Goal: Communication & Community: Ask a question

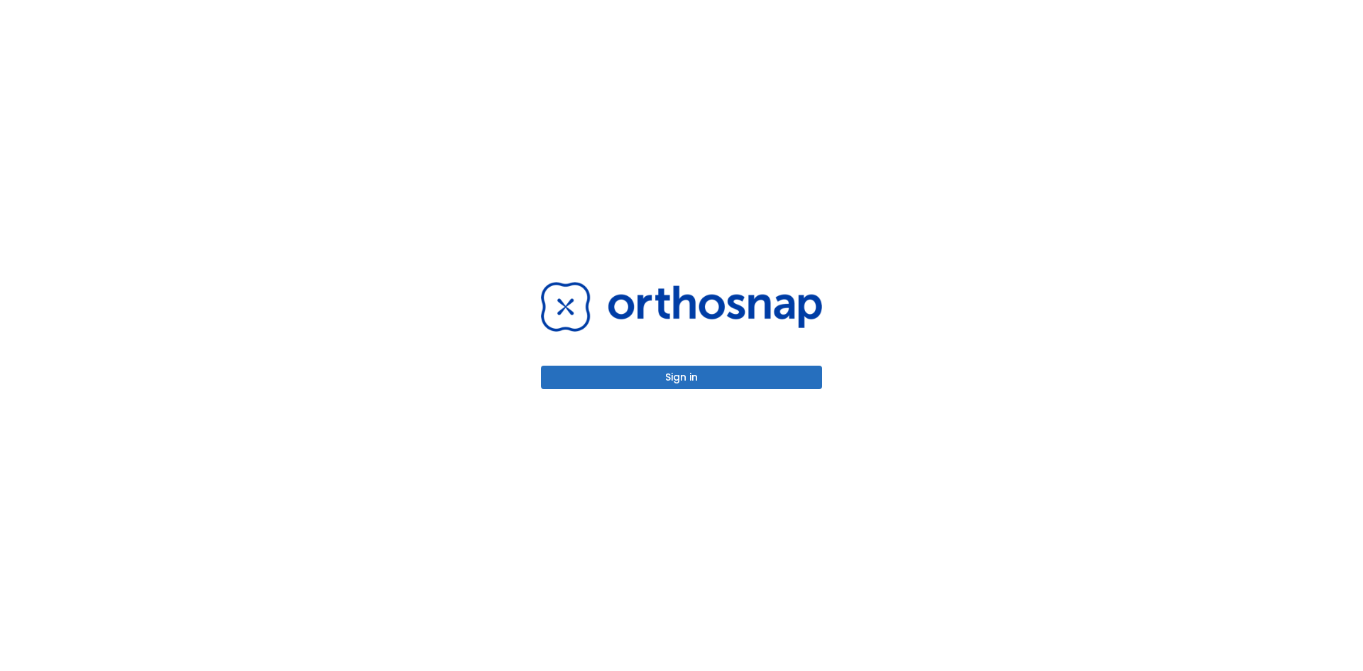
click at [747, 383] on button "Sign in" at bounding box center [681, 377] width 281 height 23
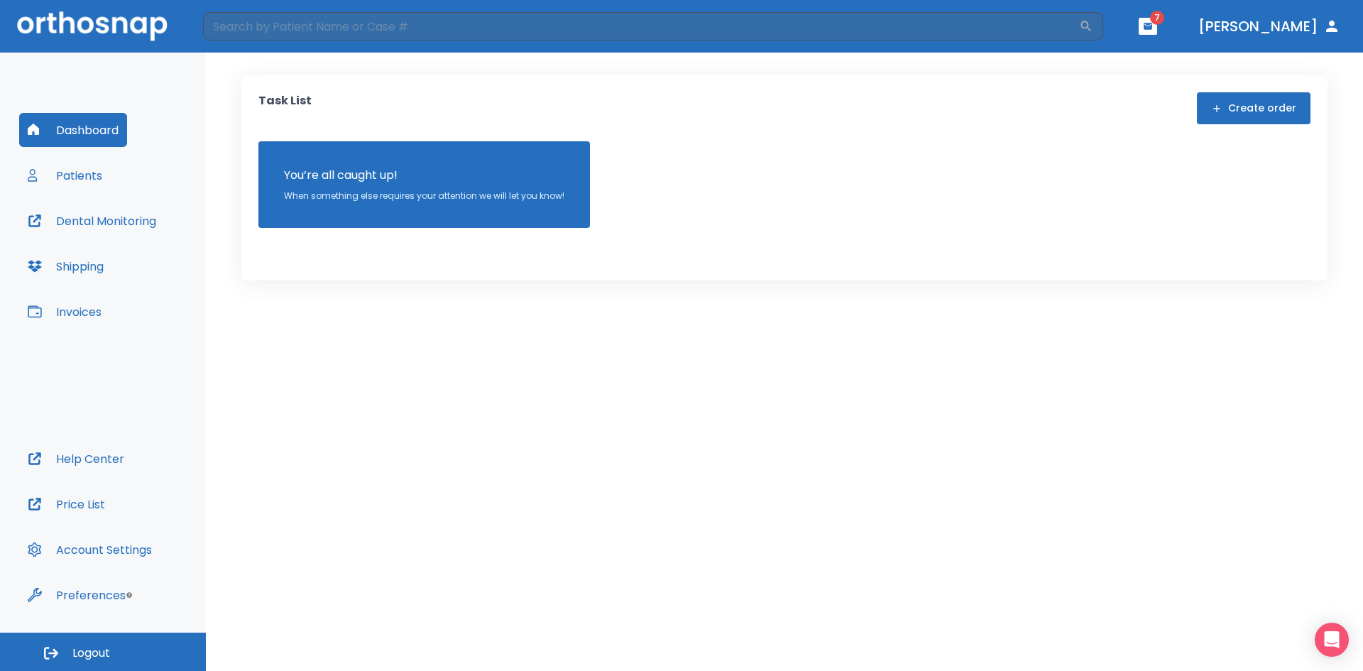
click at [65, 174] on button "Patients" at bounding box center [65, 175] width 92 height 34
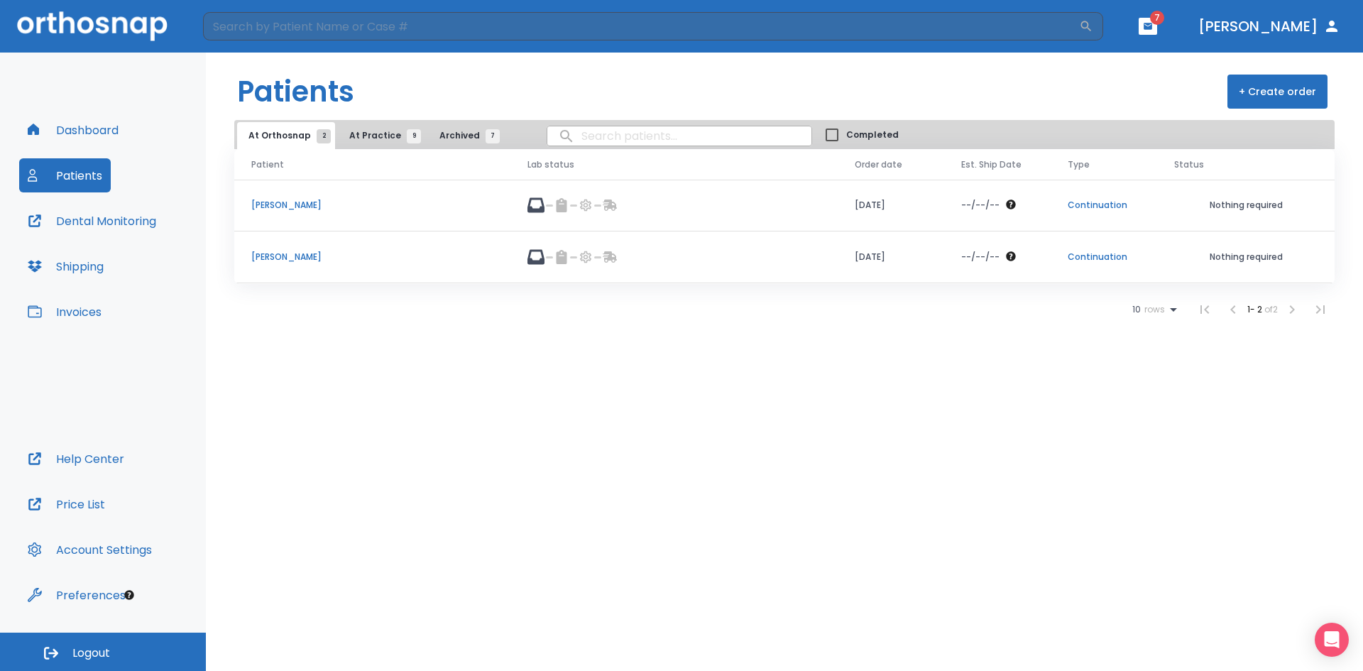
click at [317, 256] on p "[PERSON_NAME]" at bounding box center [372, 257] width 242 height 13
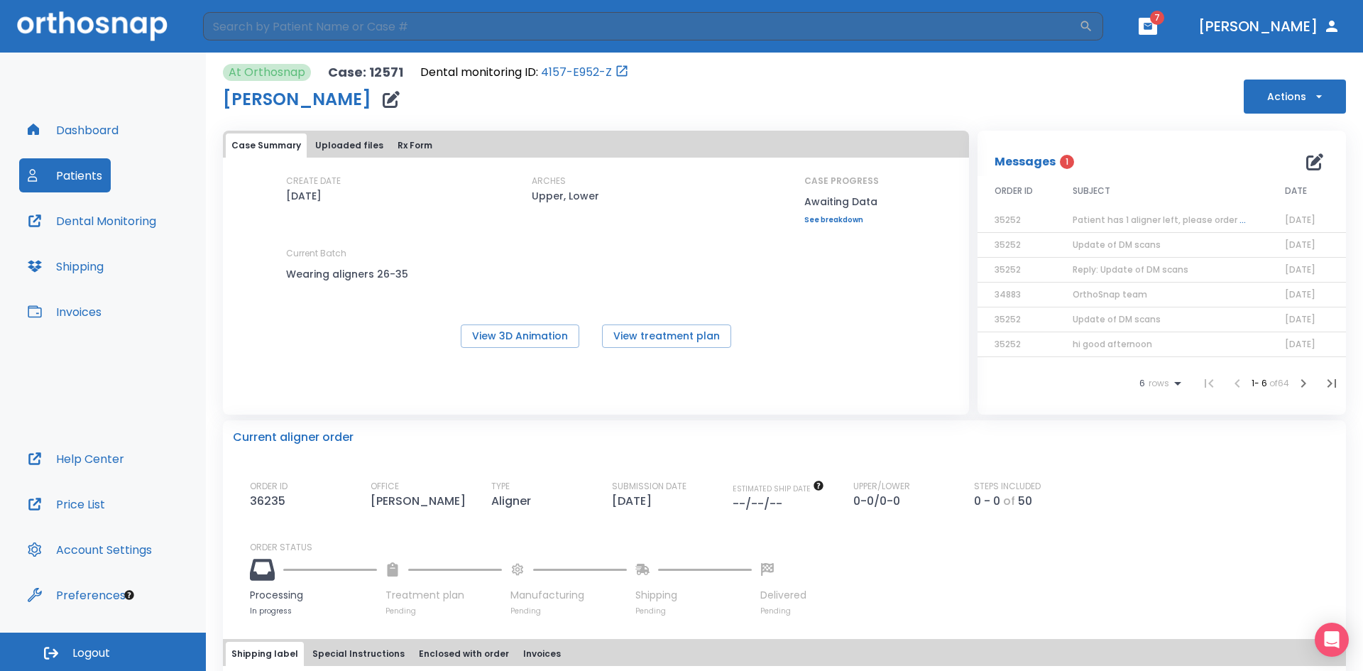
click at [1145, 224] on span "Patient has 1 aligner left, please order next set!" at bounding box center [1176, 220] width 207 height 12
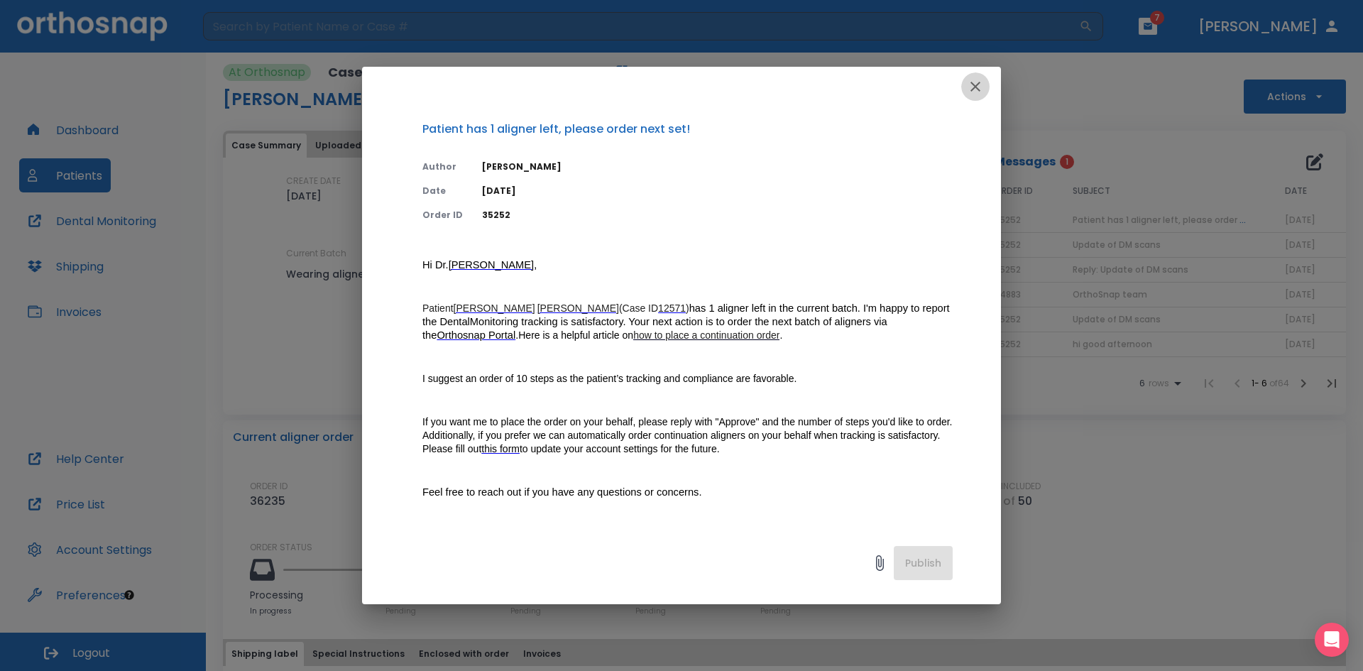
click at [971, 86] on icon "button" at bounding box center [975, 86] width 17 height 17
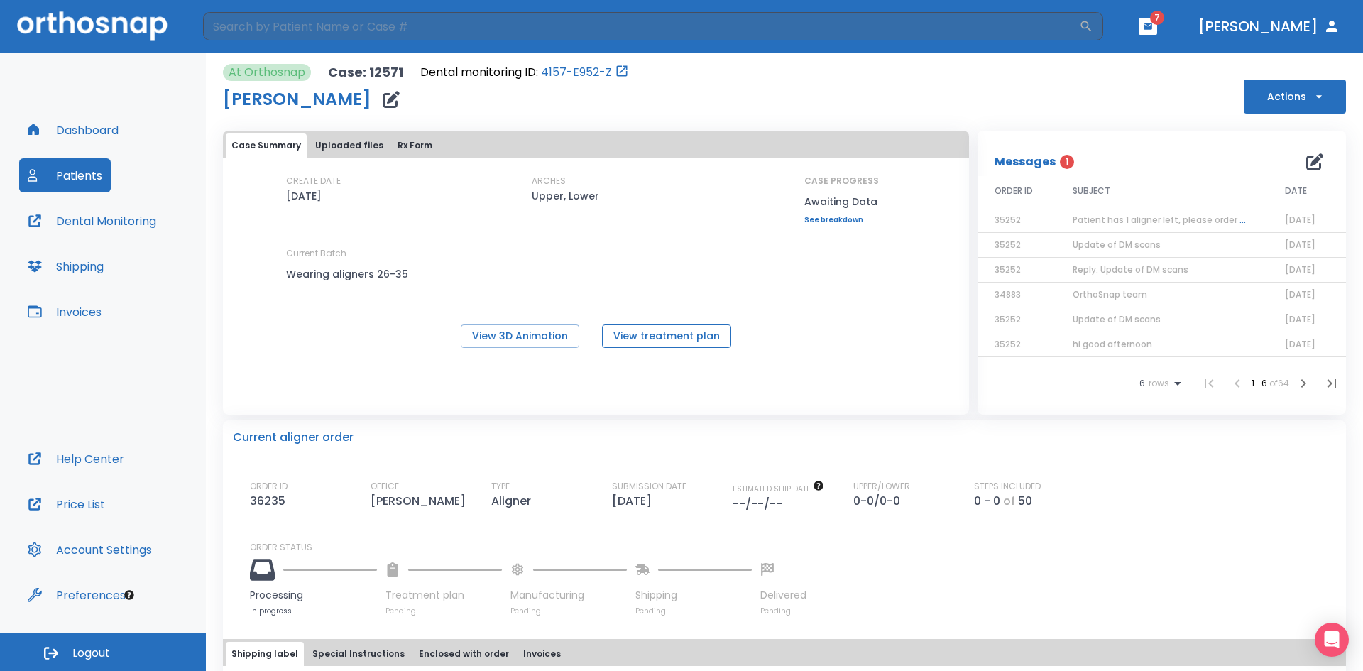
click at [652, 339] on button "View treatment plan" at bounding box center [666, 335] width 129 height 23
click at [1086, 219] on span "Patient has 1 aligner left, please order next set!" at bounding box center [1176, 220] width 207 height 12
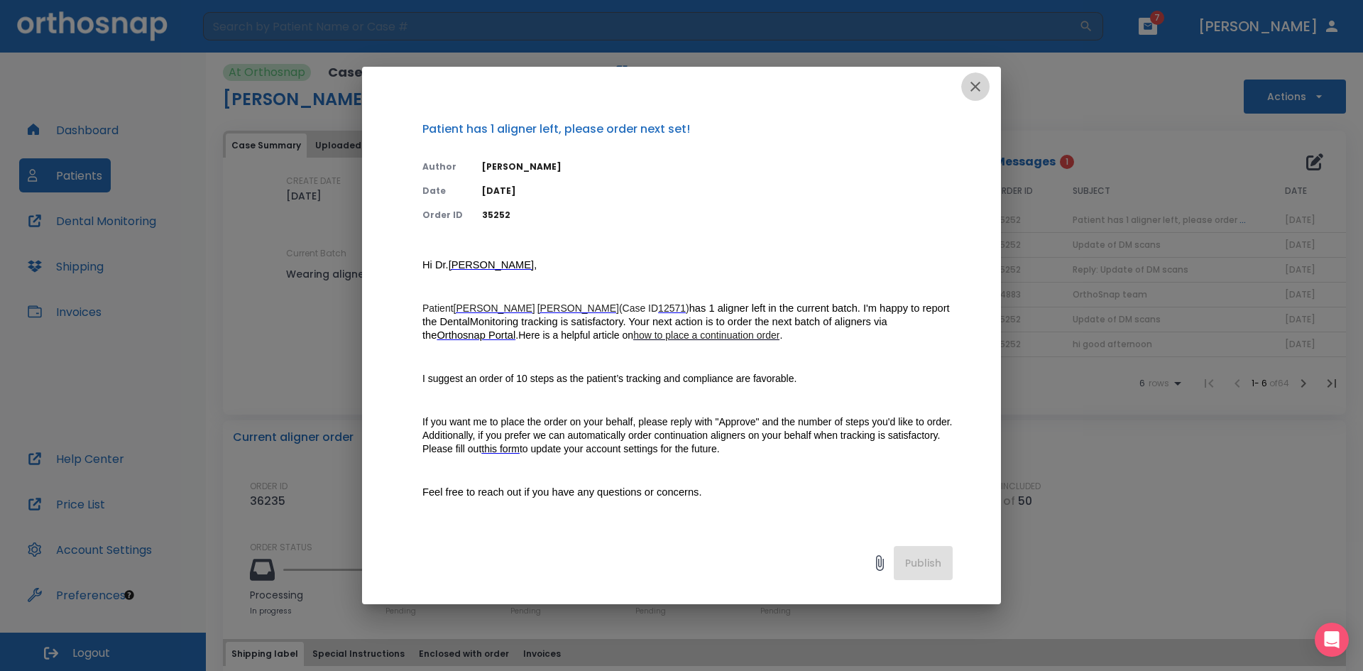
click at [976, 87] on icon "button" at bounding box center [975, 87] width 10 height 10
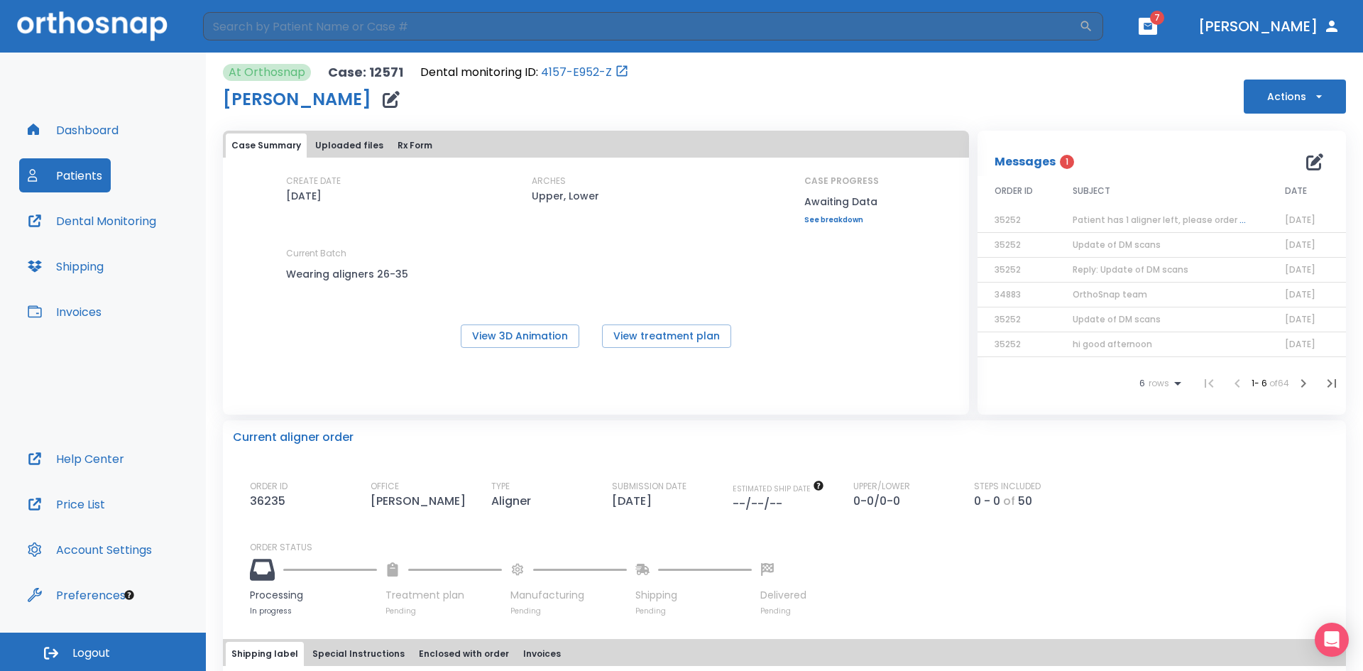
click at [1106, 246] on span "Update of DM scans" at bounding box center [1117, 245] width 88 height 12
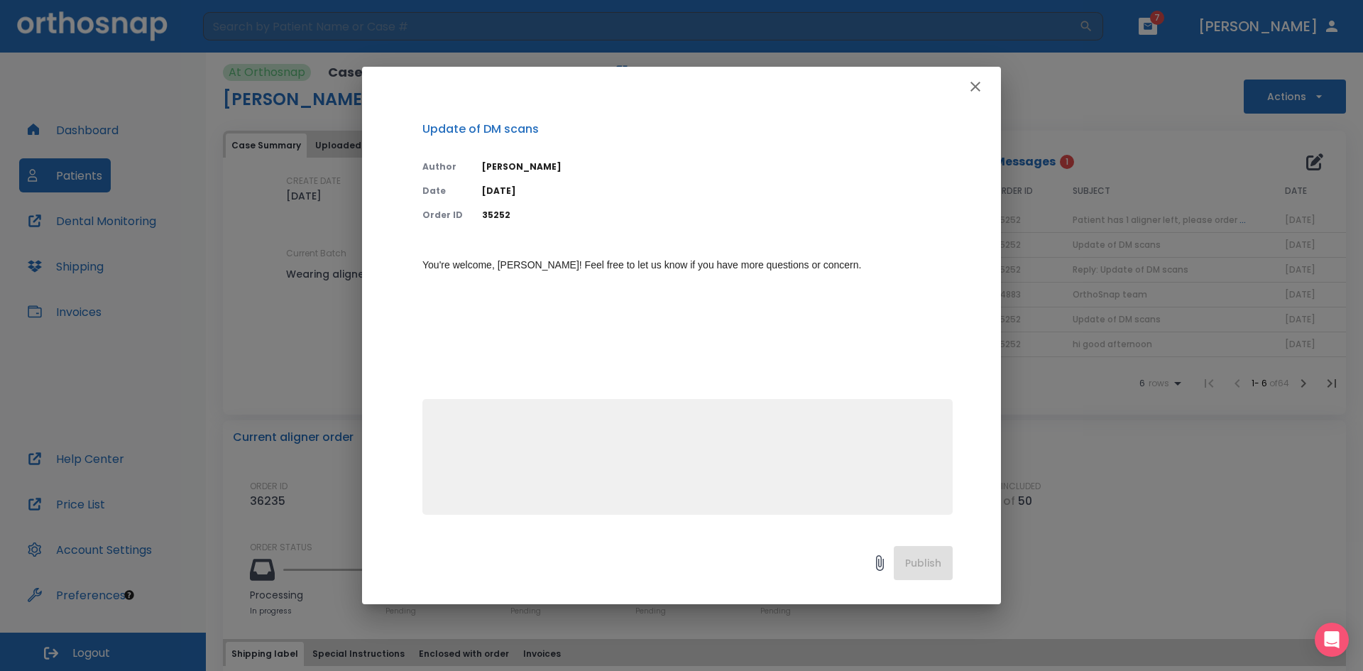
click at [973, 84] on icon "button" at bounding box center [975, 87] width 10 height 10
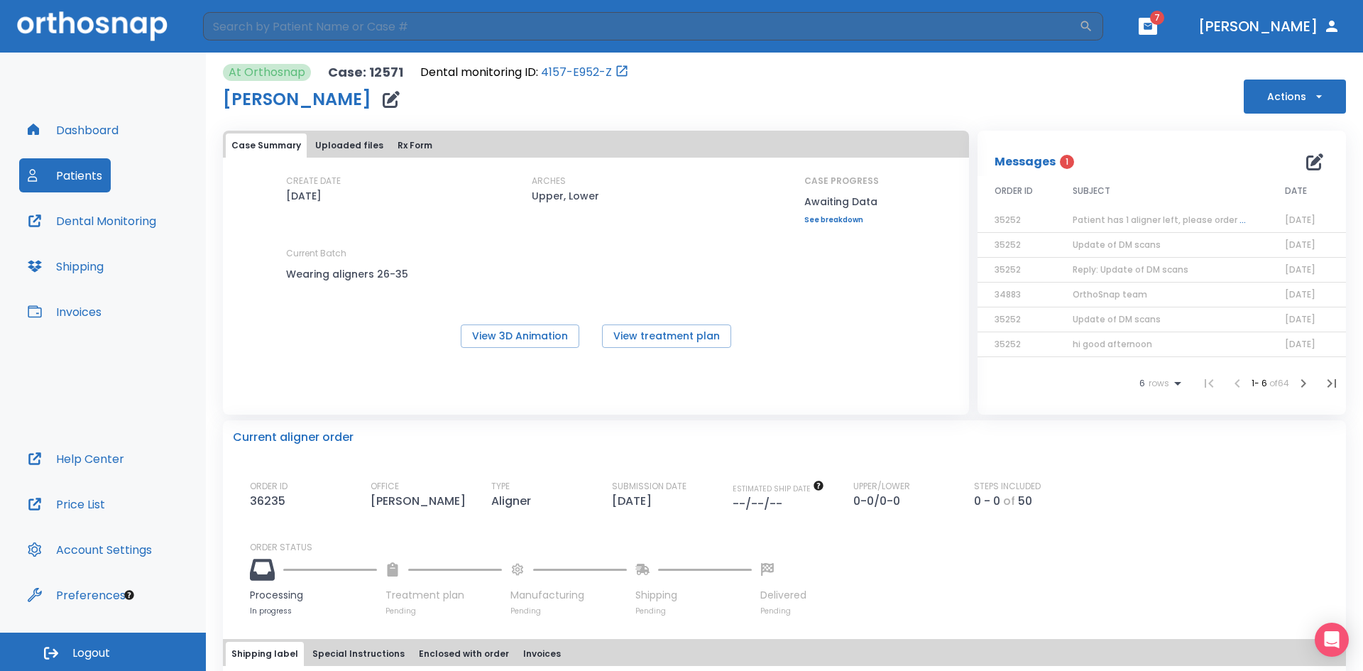
click at [1151, 216] on span "Patient has 1 aligner left, please order next set!" at bounding box center [1176, 220] width 207 height 12
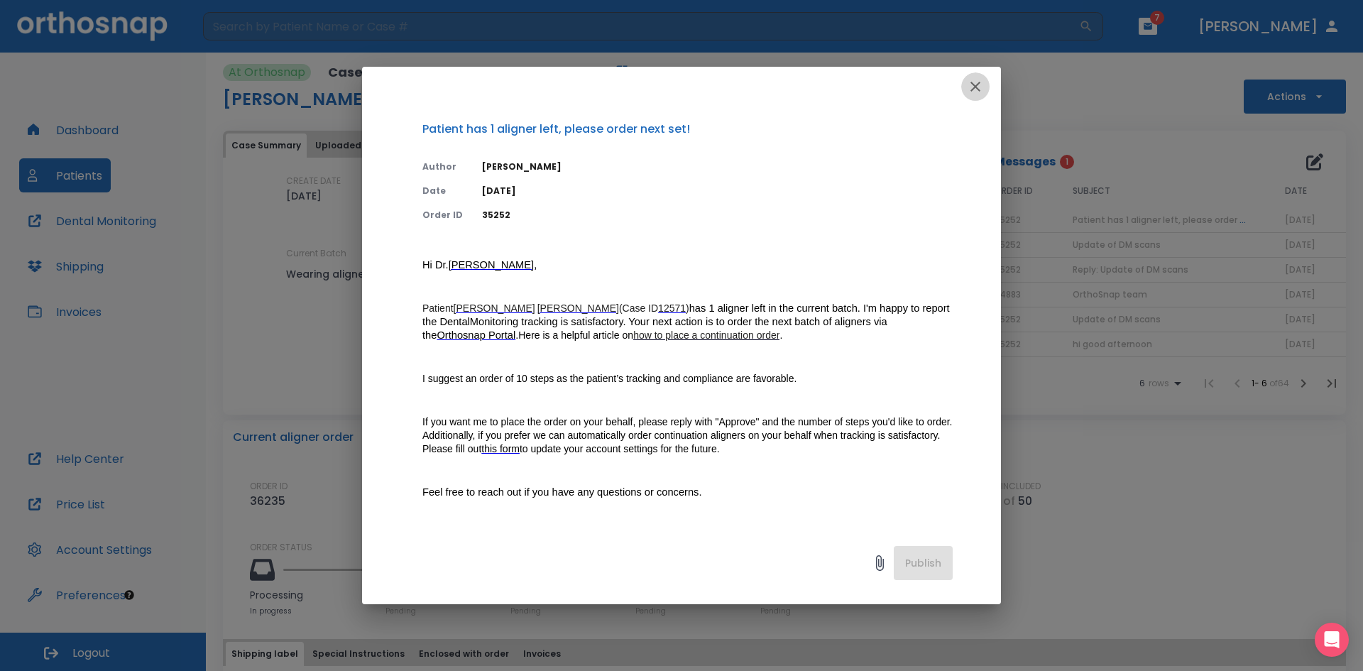
click at [972, 89] on icon "button" at bounding box center [975, 86] width 17 height 17
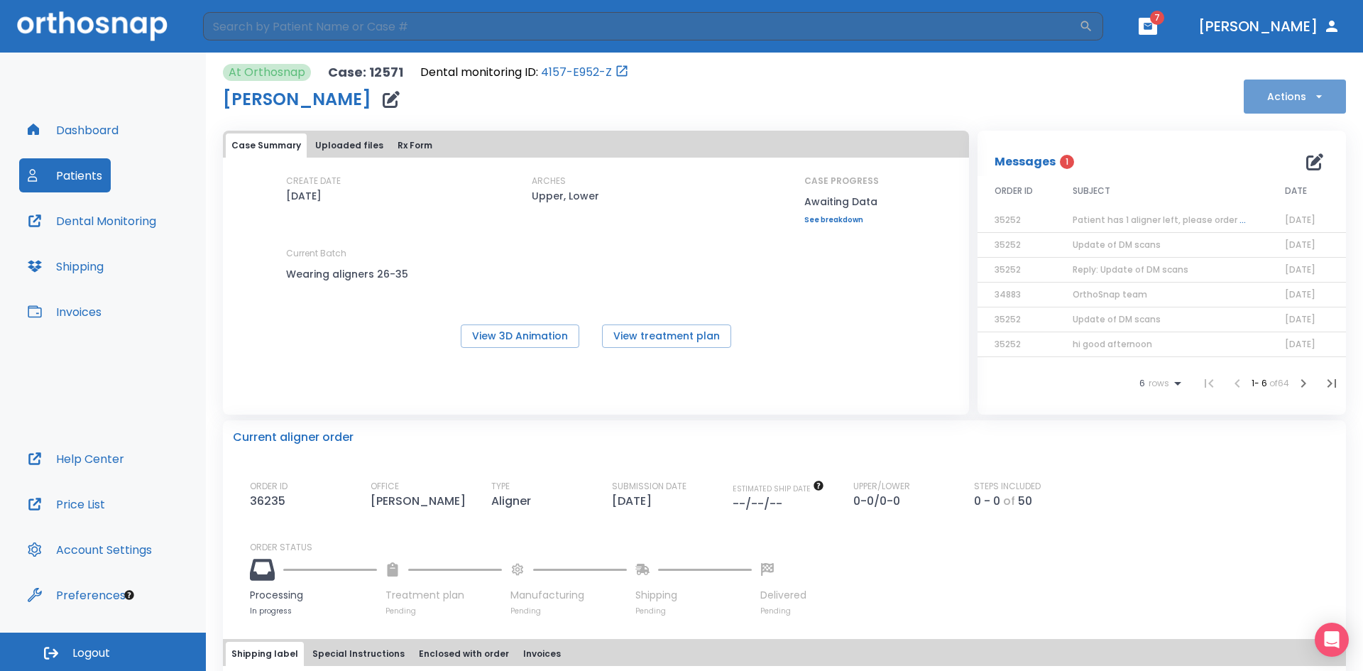
click at [1312, 98] on icon "button" at bounding box center [1319, 96] width 14 height 14
click at [1308, 90] on div at bounding box center [681, 335] width 1363 height 671
click at [1312, 90] on icon "button" at bounding box center [1319, 96] width 14 height 14
click at [1308, 94] on div at bounding box center [681, 335] width 1363 height 671
click at [1175, 218] on span "Patient has 1 aligner left, please order next set!" at bounding box center [1176, 220] width 207 height 12
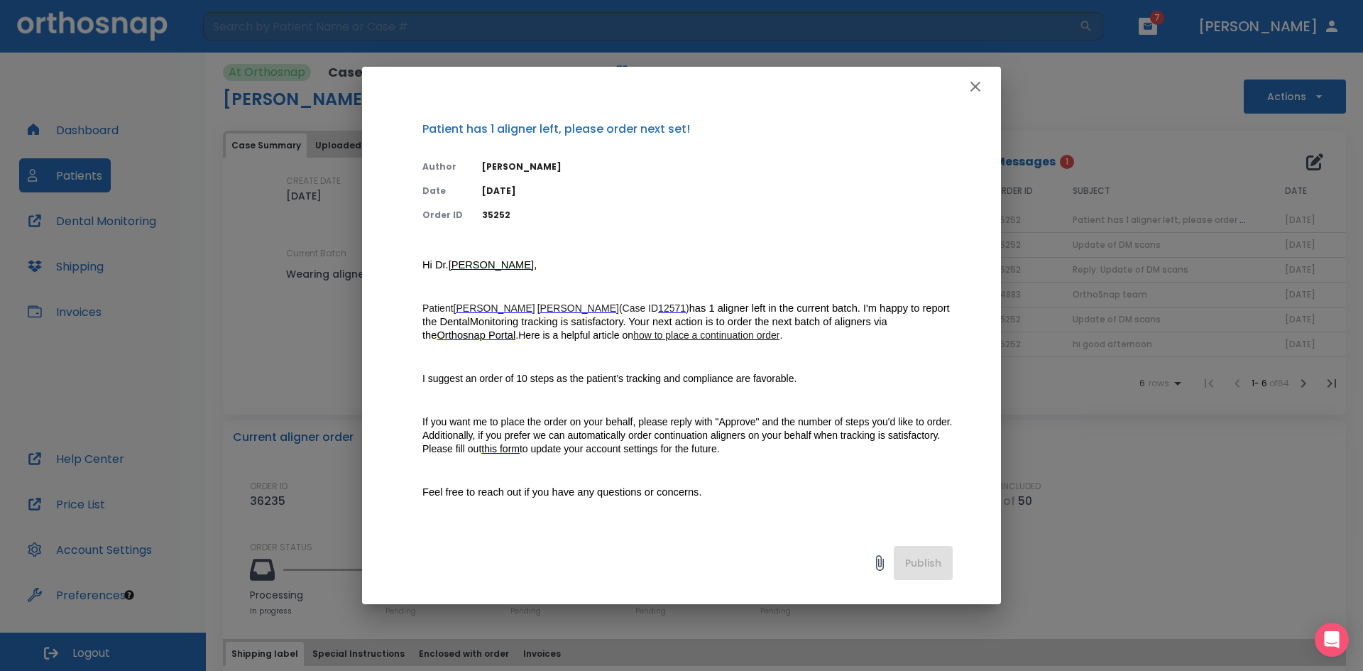
click at [520, 454] on span "this form" at bounding box center [500, 448] width 38 height 11
click at [973, 87] on icon "button" at bounding box center [975, 86] width 17 height 17
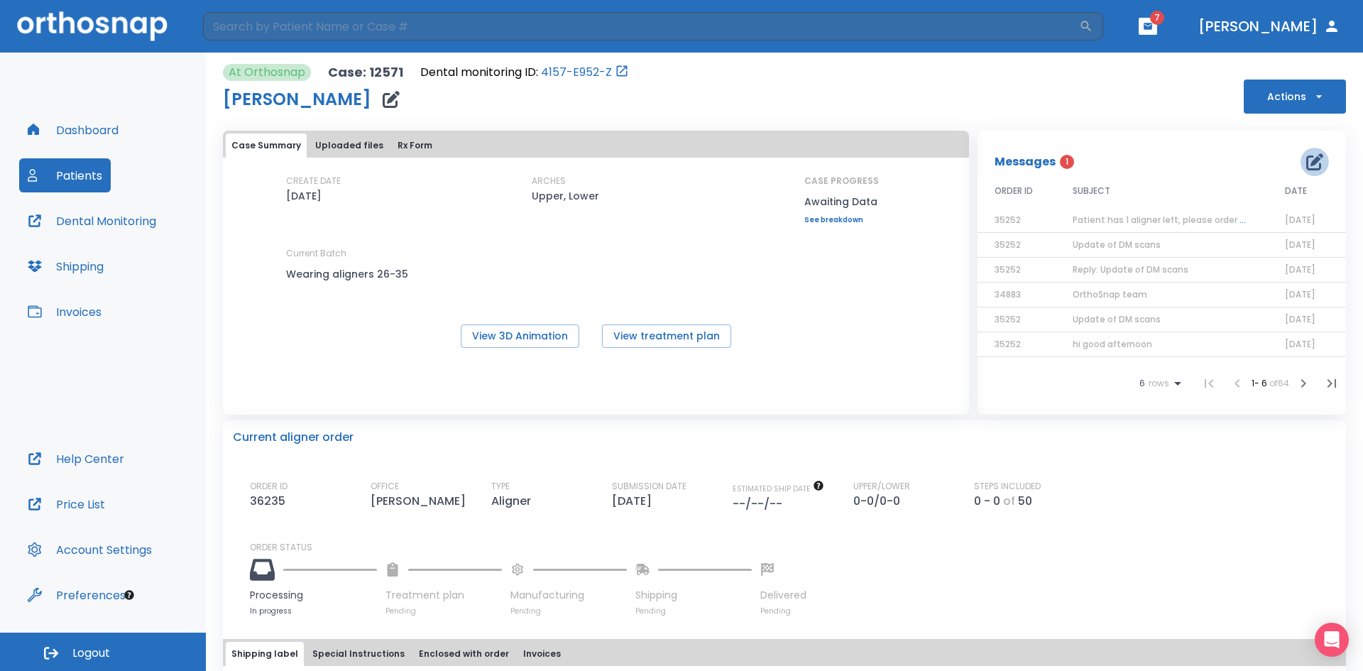
click at [1306, 161] on icon "button" at bounding box center [1314, 161] width 17 height 17
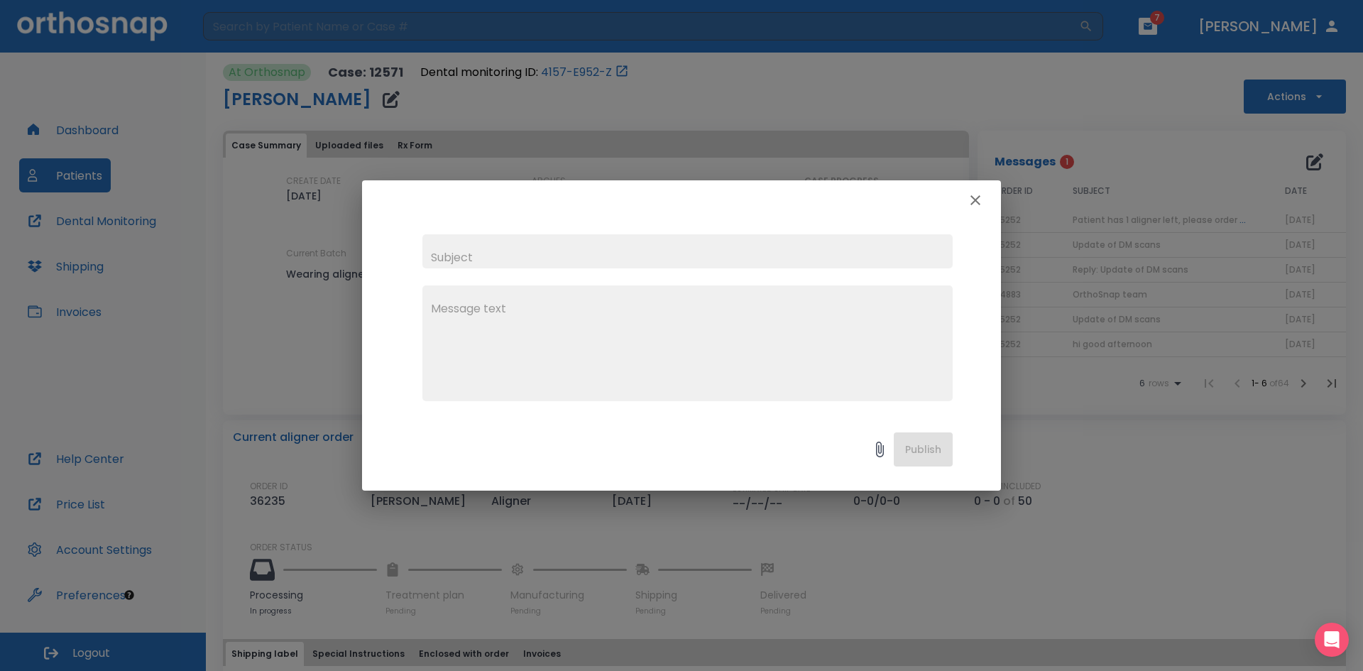
click at [470, 264] on input "text" at bounding box center [687, 251] width 530 height 34
click at [440, 258] on input "good morning" at bounding box center [687, 251] width 530 height 34
type input "Good morning"
click at [462, 324] on textarea at bounding box center [687, 349] width 513 height 98
click at [884, 311] on textarea "[PERSON_NAME] if is possible to create the order of the Next 5 steps (#35 to 40)" at bounding box center [687, 349] width 513 height 98
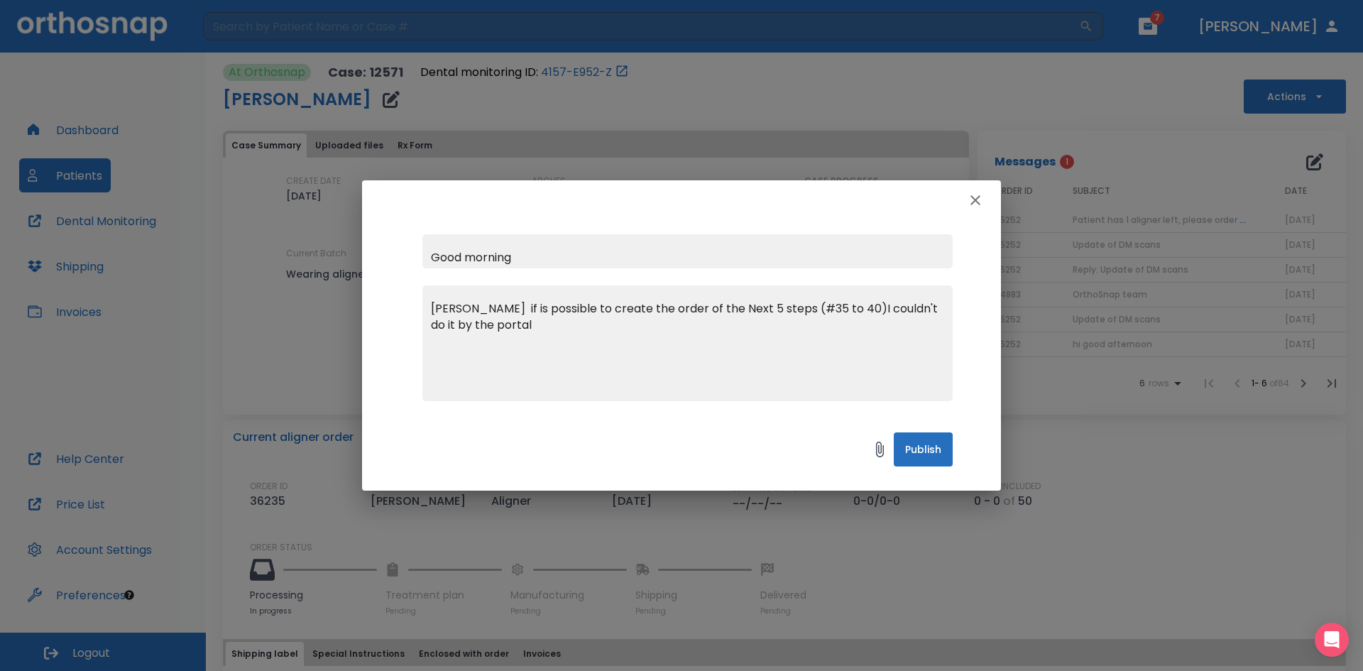
click at [553, 332] on textarea "[PERSON_NAME] if is possible to create the order of the Next 5 steps (#35 to 40…" at bounding box center [687, 349] width 513 height 98
type textarea "[PERSON_NAME] if is possible to create the order of the Next 5 steps (#35 to 40…"
click at [977, 206] on icon "button" at bounding box center [975, 200] width 17 height 17
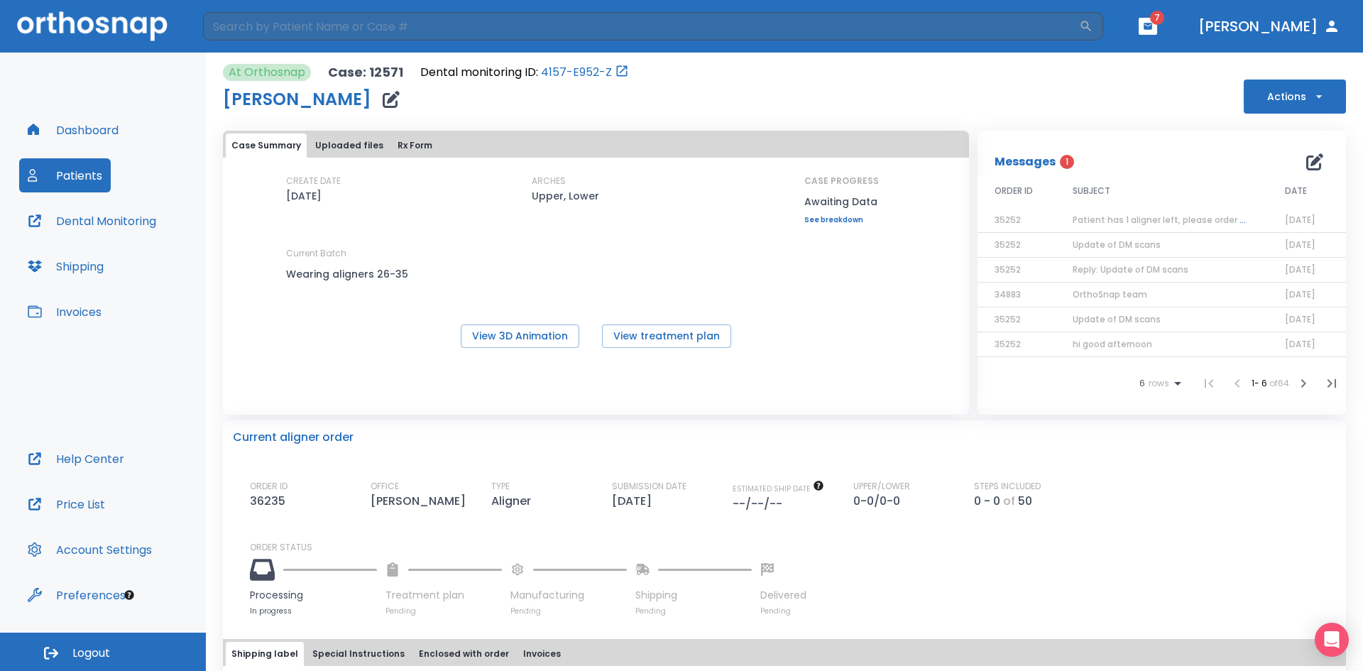
click at [1107, 220] on span "Patient has 1 aligner left, please order next set!" at bounding box center [1176, 220] width 207 height 12
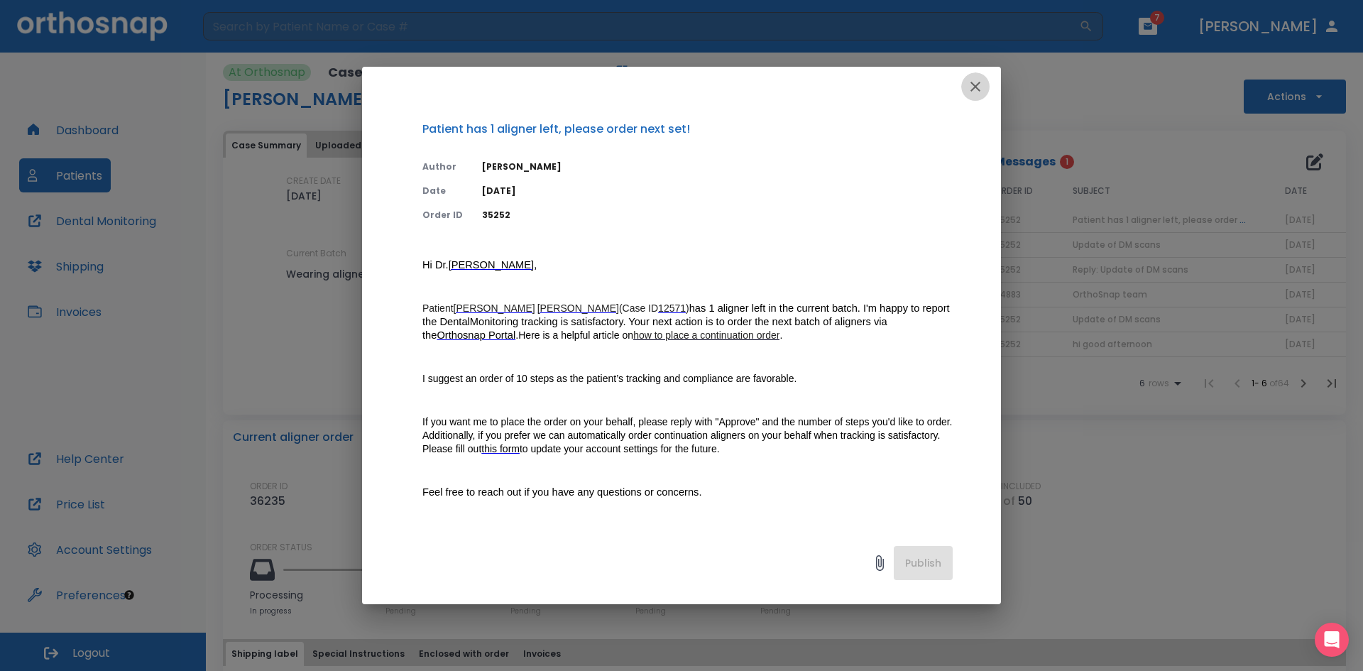
click at [977, 92] on icon "button" at bounding box center [975, 86] width 17 height 17
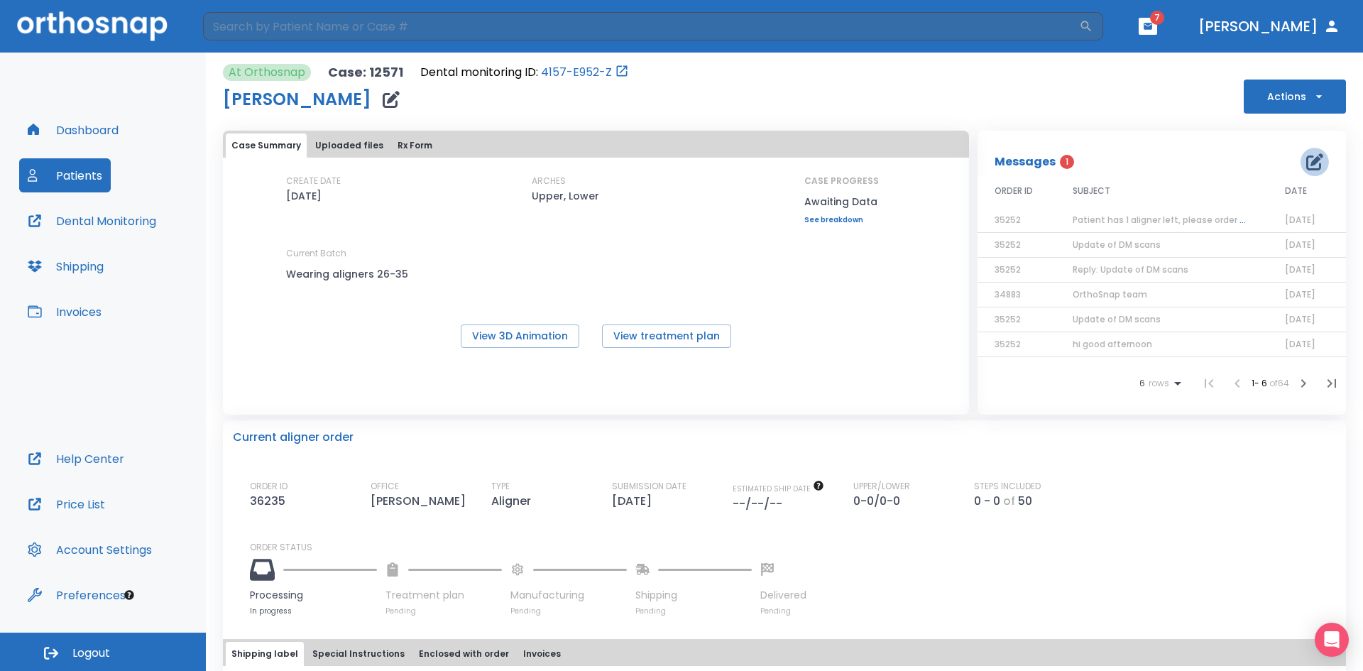
click at [1313, 162] on icon "button" at bounding box center [1314, 161] width 17 height 17
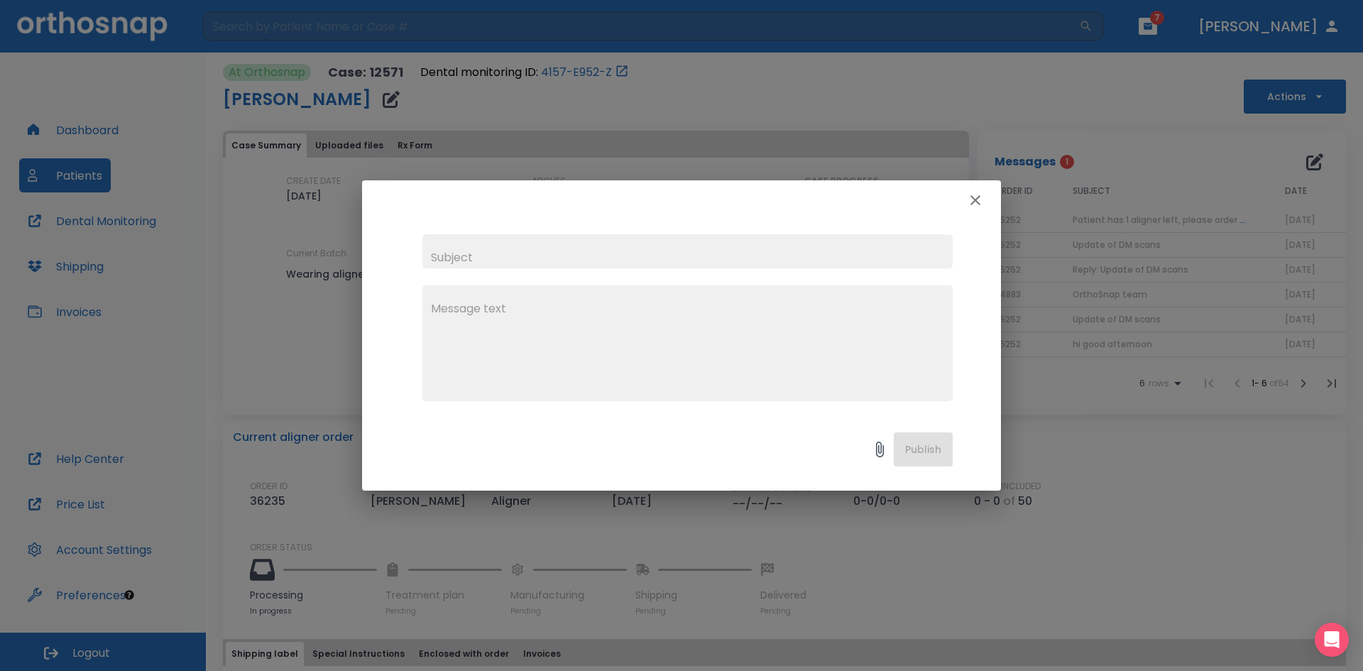
click at [500, 263] on input "text" at bounding box center [687, 251] width 530 height 34
type input "Good morning"
click at [452, 312] on textarea at bounding box center [687, 349] width 513 height 98
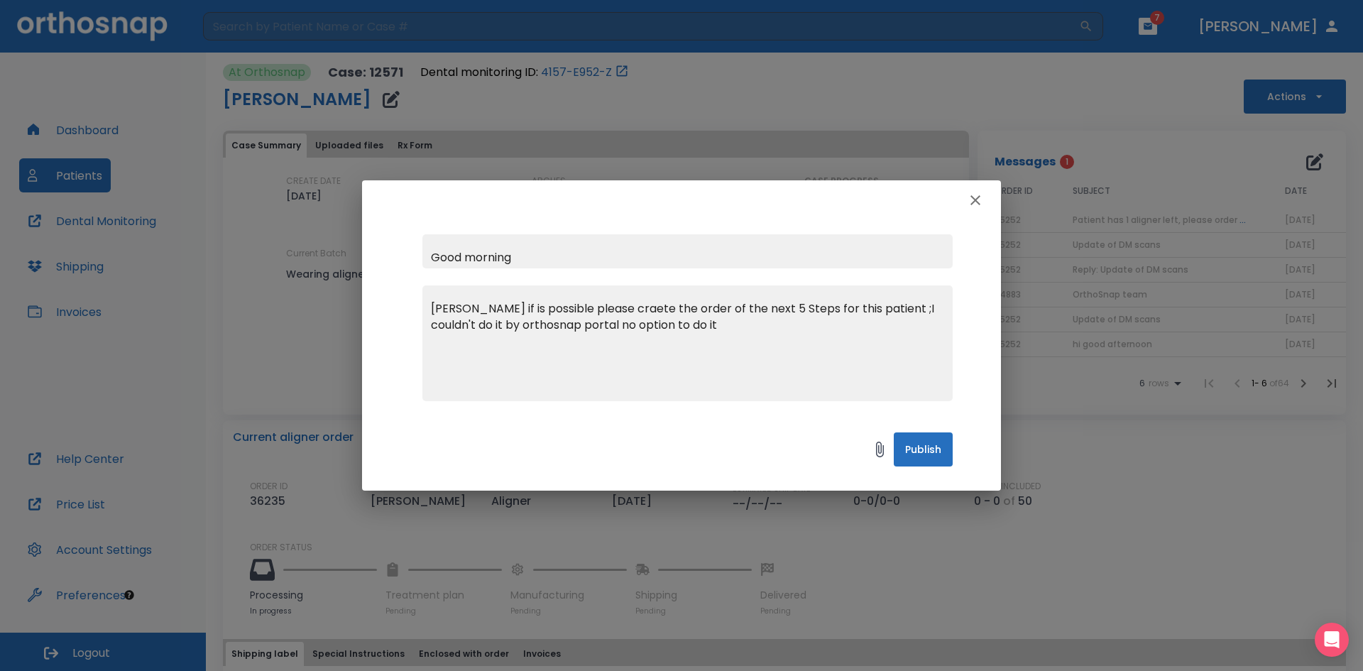
type textarea "[PERSON_NAME] if is possible please craete the order of the next 5 Steps for th…"
drag, startPoint x: 555, startPoint y: 332, endPoint x: 788, endPoint y: 199, distance: 268.4
click at [788, 199] on div at bounding box center [681, 200] width 639 height 40
click at [926, 448] on button "Publish" at bounding box center [923, 449] width 59 height 34
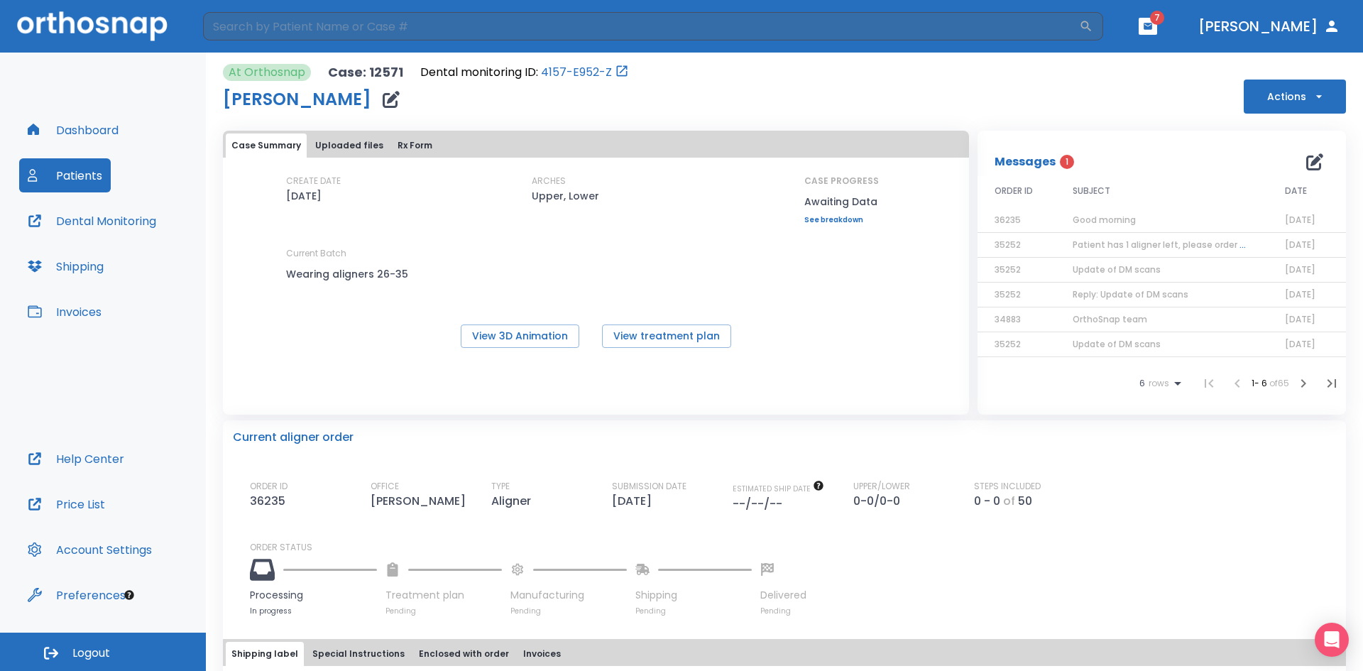
click at [1063, 168] on div "Messages 1" at bounding box center [1162, 162] width 334 height 28
click at [1060, 160] on span "1" at bounding box center [1067, 162] width 14 height 14
click at [1089, 273] on span "Update of DM scans" at bounding box center [1117, 269] width 88 height 12
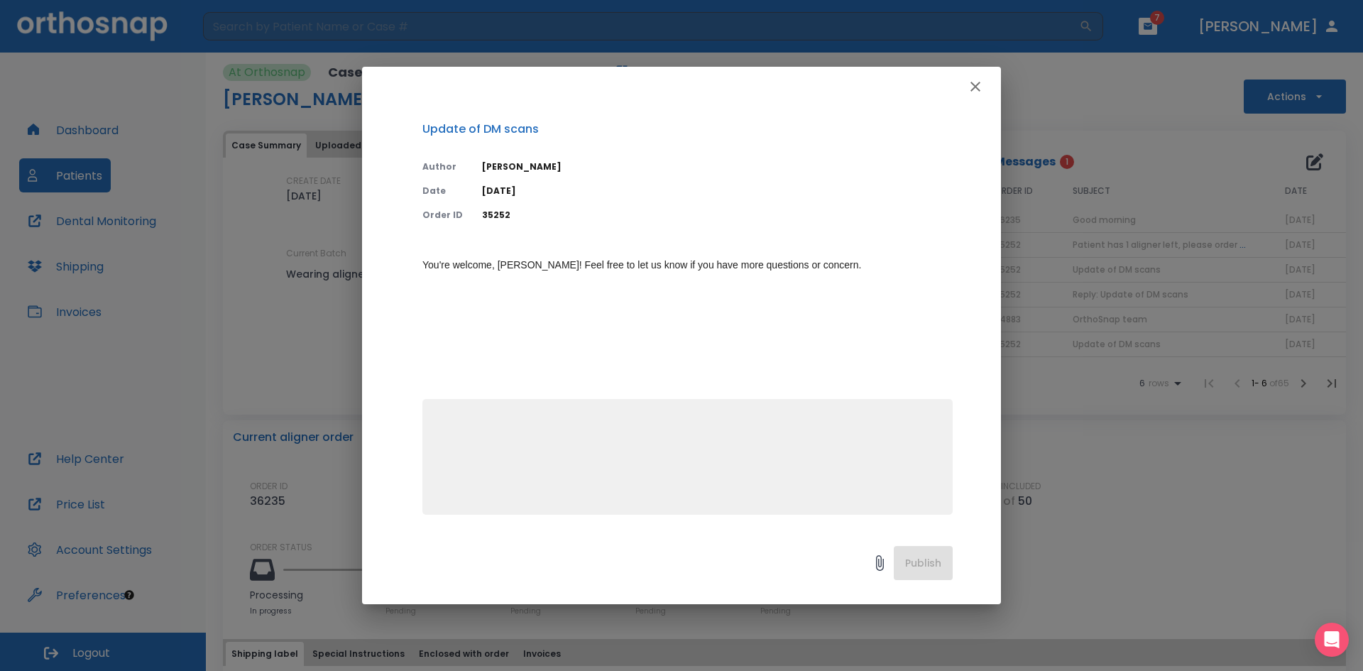
click at [974, 89] on icon "button" at bounding box center [975, 86] width 17 height 17
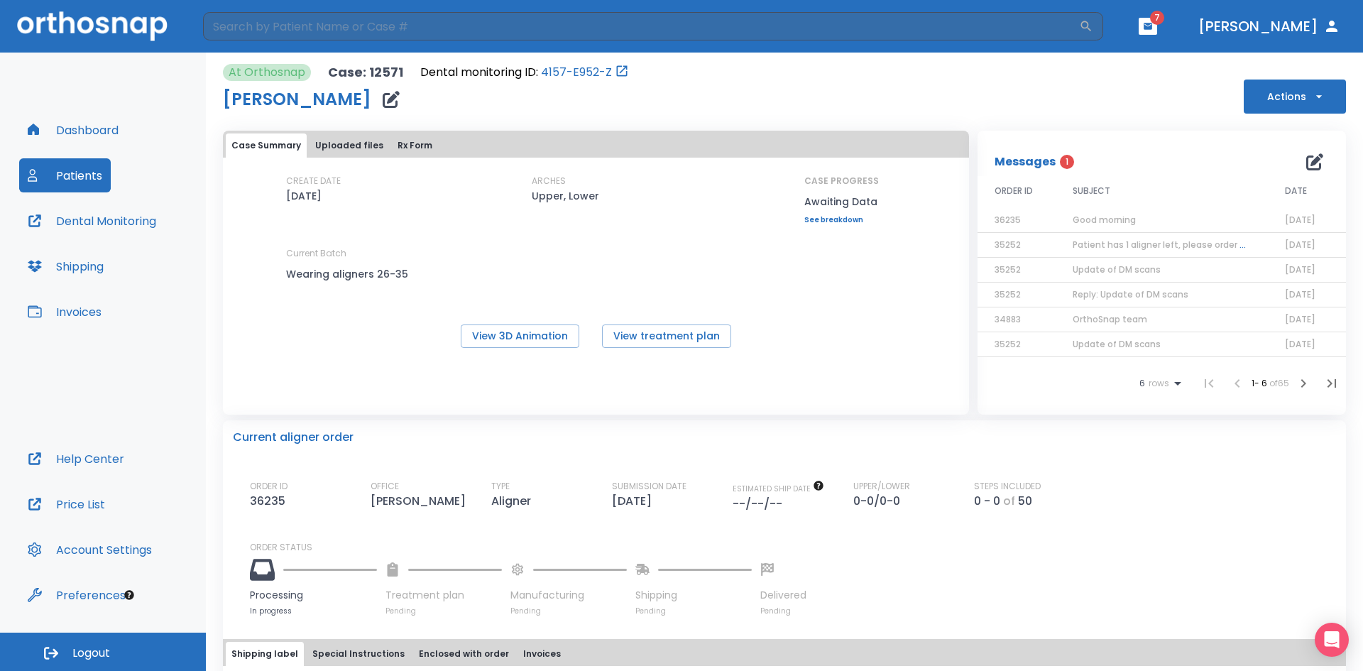
click at [1115, 322] on span "OrthoSnap team" at bounding box center [1110, 319] width 75 height 12
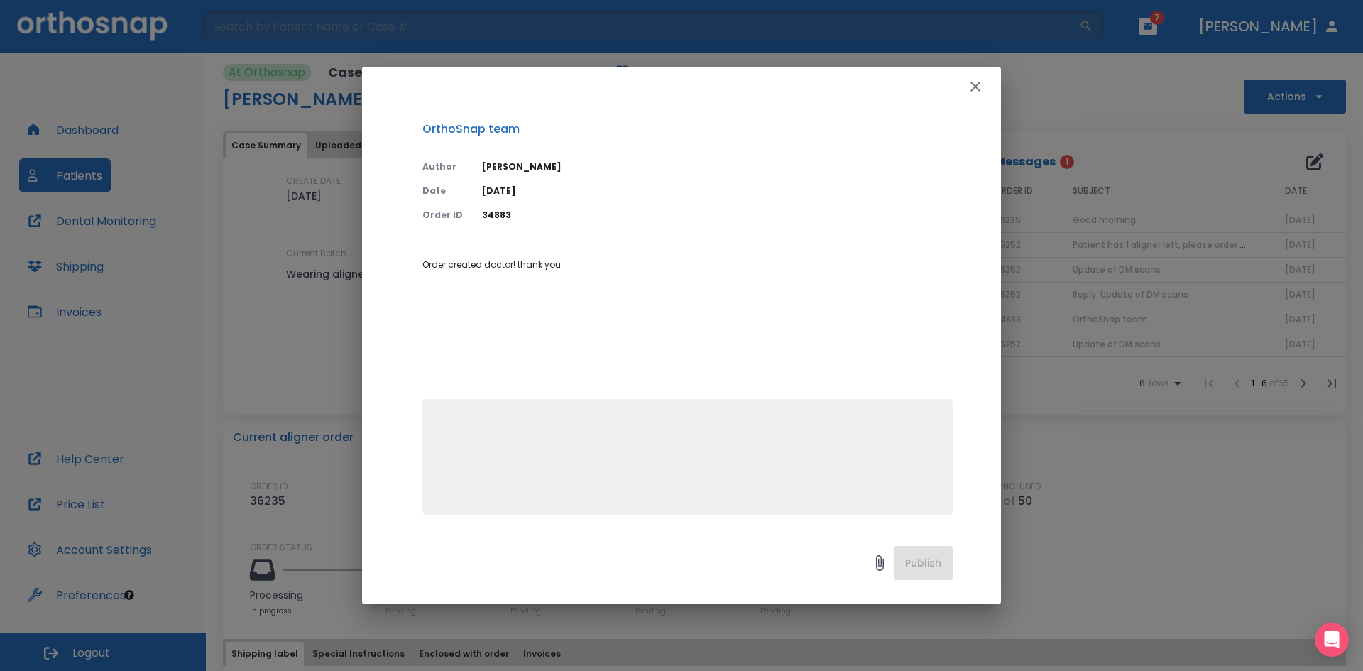
click at [977, 86] on icon "button" at bounding box center [975, 87] width 10 height 10
